Goal: Find contact information: Find contact information

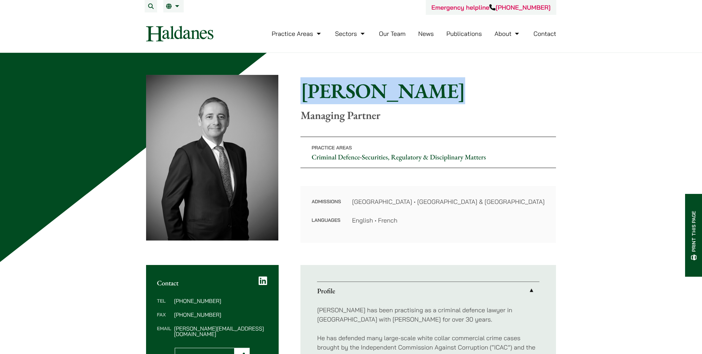
drag, startPoint x: 303, startPoint y: 90, endPoint x: 432, endPoint y: 102, distance: 129.3
click at [432, 102] on h1 "[PERSON_NAME]" at bounding box center [427, 90] width 255 height 25
copy h1 "[PERSON_NAME]"
drag, startPoint x: 223, startPoint y: 300, endPoint x: 190, endPoint y: 299, distance: 32.8
click at [190, 299] on dd "(852) 2230 2887" at bounding box center [220, 301] width 93 height 6
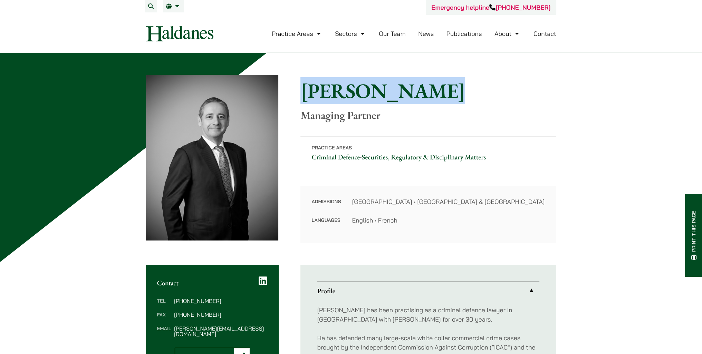
copy dd "2230 2887"
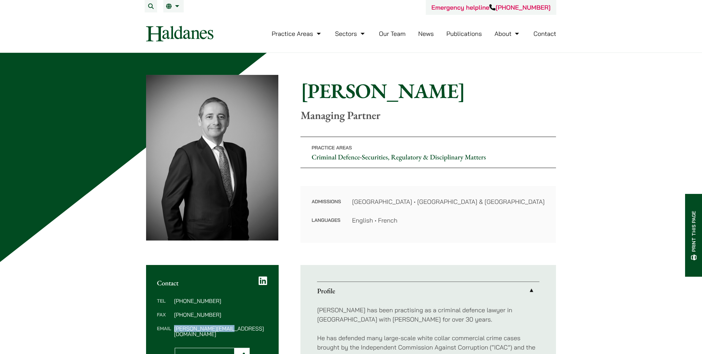
drag, startPoint x: 239, startPoint y: 328, endPoint x: 175, endPoint y: 330, distance: 63.9
click at [175, 330] on dd "powner@haldanes.com" at bounding box center [220, 331] width 93 height 11
copy dd "powner@haldanes.com"
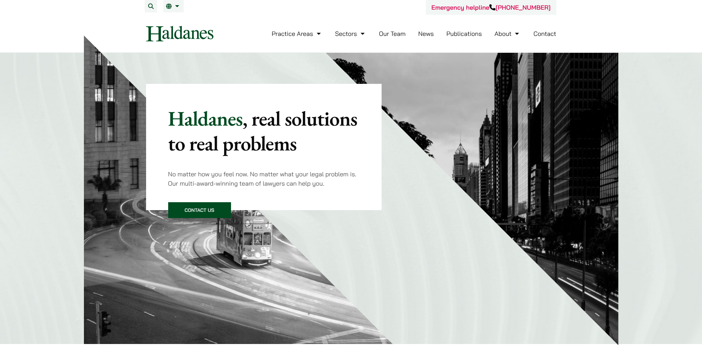
click at [540, 32] on link "Contact" at bounding box center [544, 34] width 23 height 8
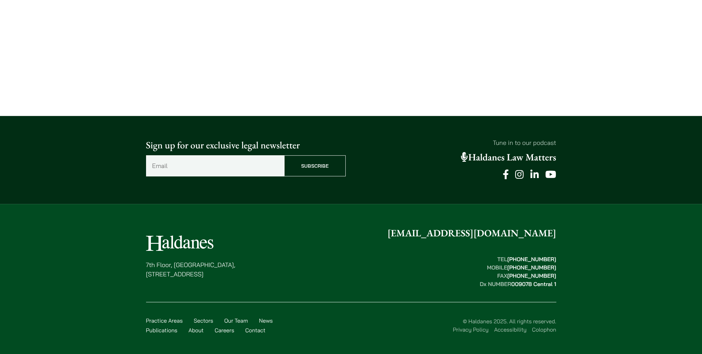
scroll to position [457, 0]
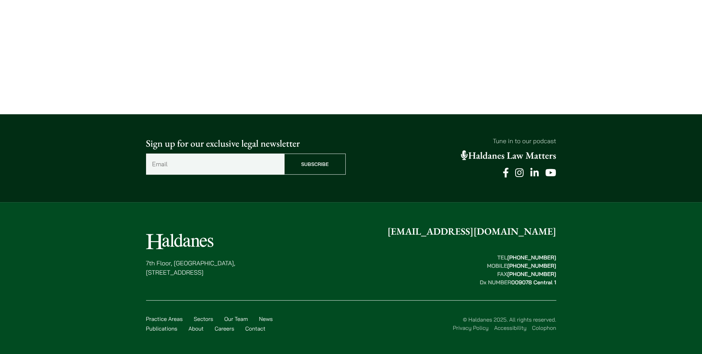
click at [242, 319] on link "Our Team" at bounding box center [236, 319] width 24 height 7
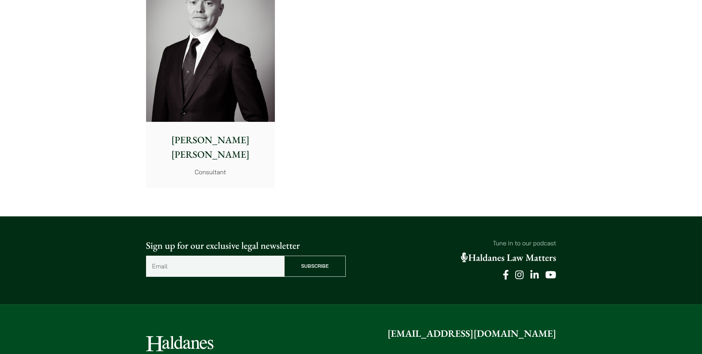
scroll to position [3797, 0]
